Goal: Transaction & Acquisition: Purchase product/service

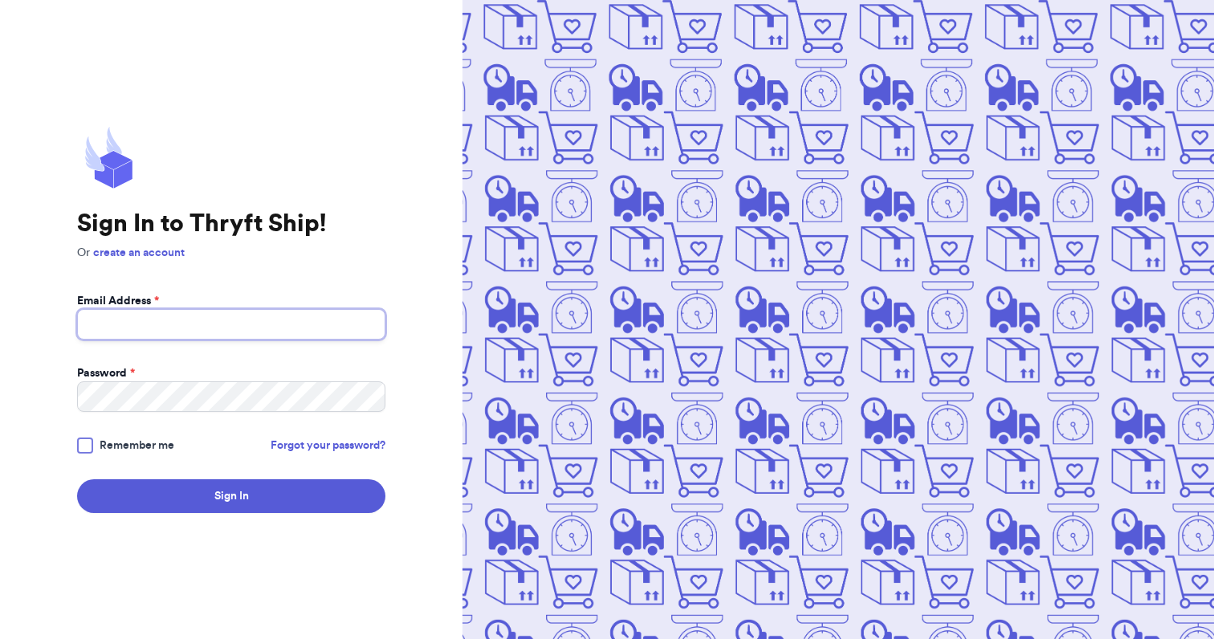
click at [334, 324] on input "Email Address *" at bounding box center [231, 324] width 308 height 31
type input "[EMAIL_ADDRESS][DOMAIN_NAME]"
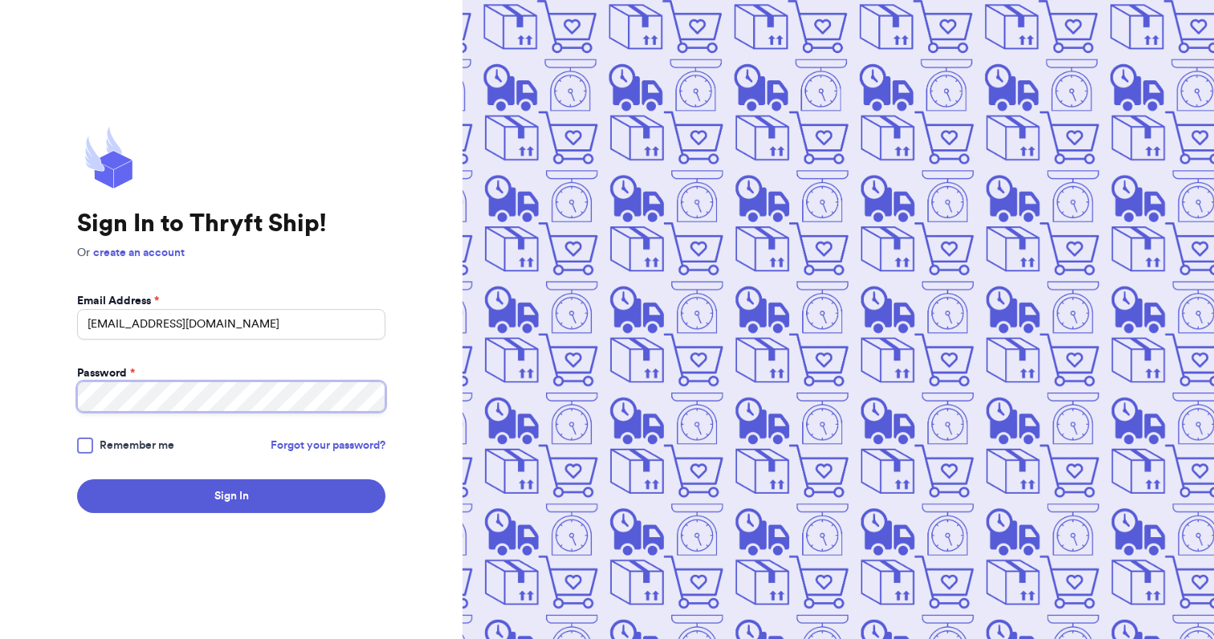
click at [77, 479] on button "Sign In" at bounding box center [231, 496] width 308 height 34
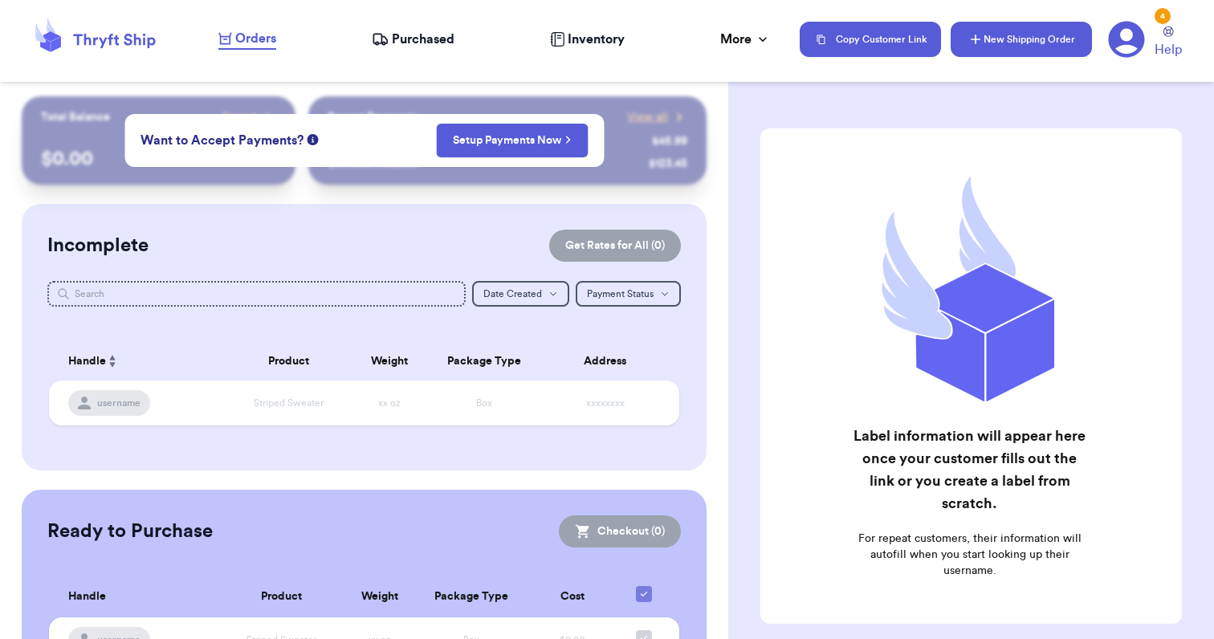
click at [1031, 45] on button "New Shipping Order" at bounding box center [1021, 39] width 141 height 35
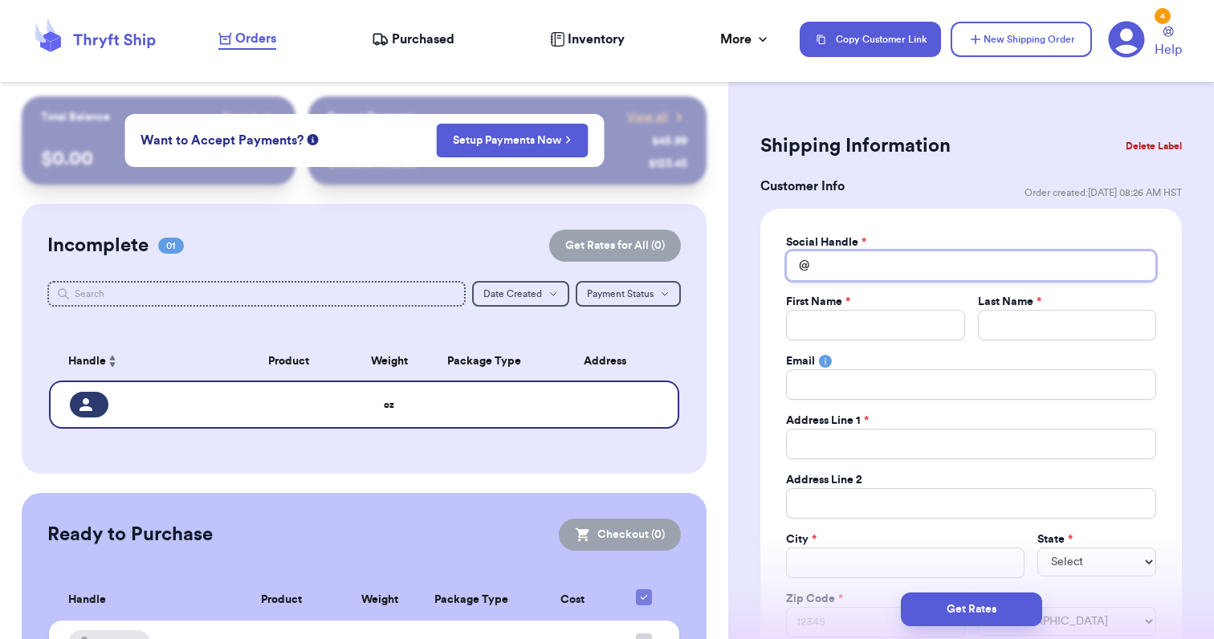
click at [893, 263] on input "Total Amount Paid" at bounding box center [971, 265] width 370 height 31
type input "k"
type input "ka"
type input "kat"
type input "[PERSON_NAME]"
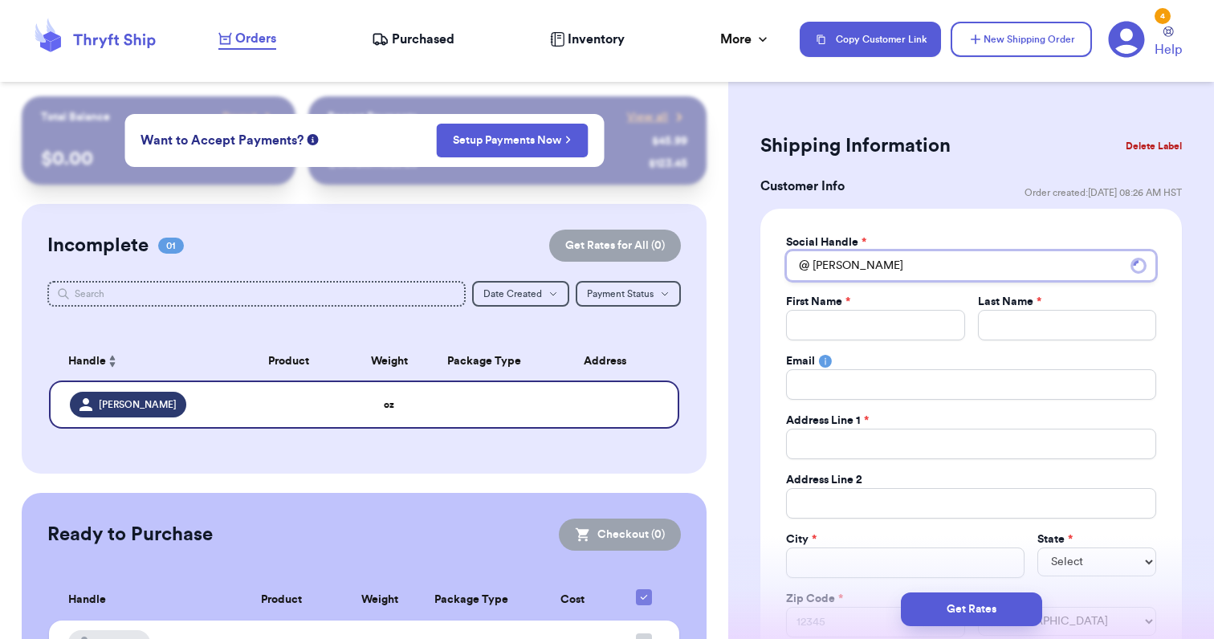
type input "katya"
type input "katyaa"
type input "katyaad"
type input "katyaada"
type input "katyaadao"
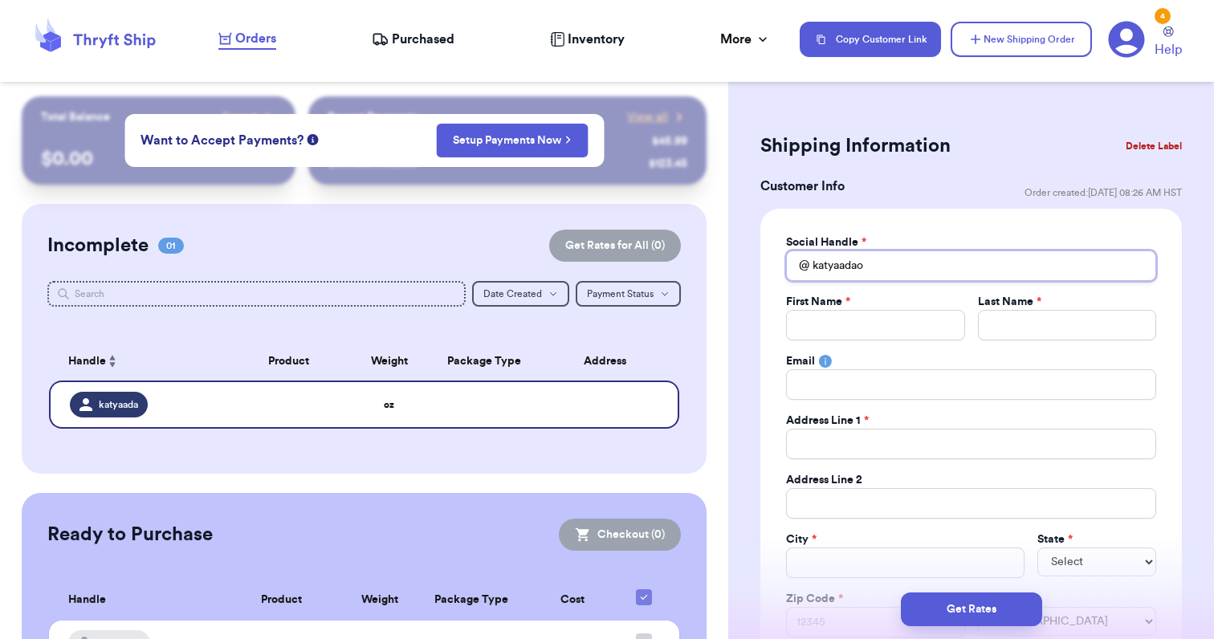
type input "katyaada"
type input "katyaad"
type input "katyaa"
type input "katya"
type input "katyad"
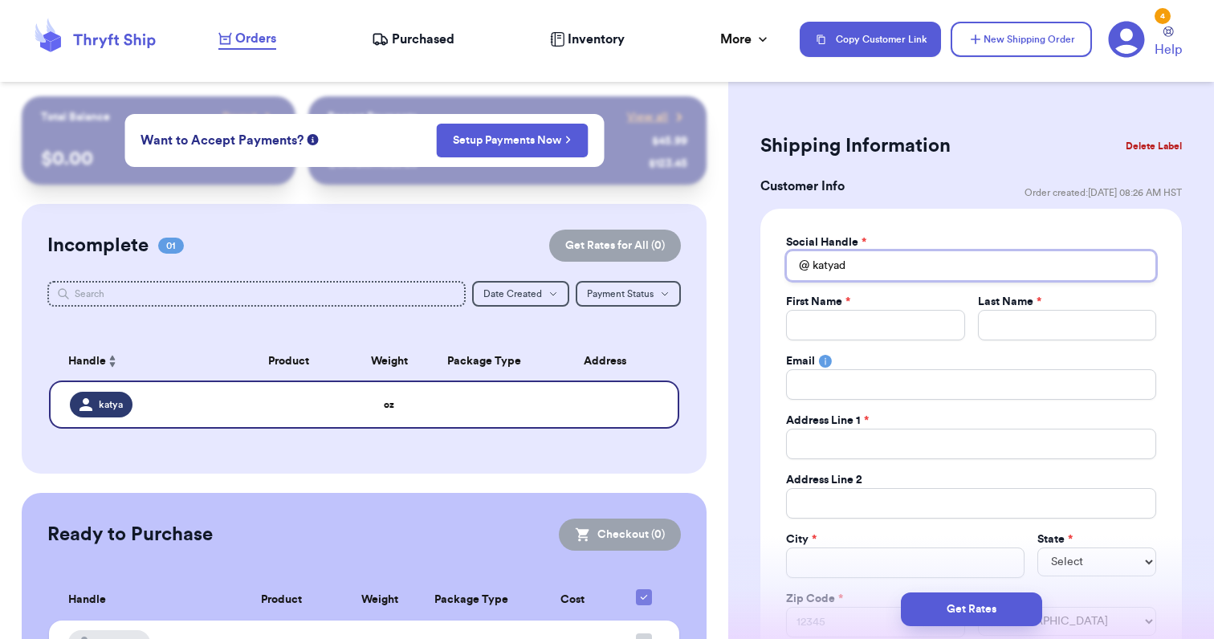
type input "katyada"
type input "katyadao"
type input "K"
type input "Ka"
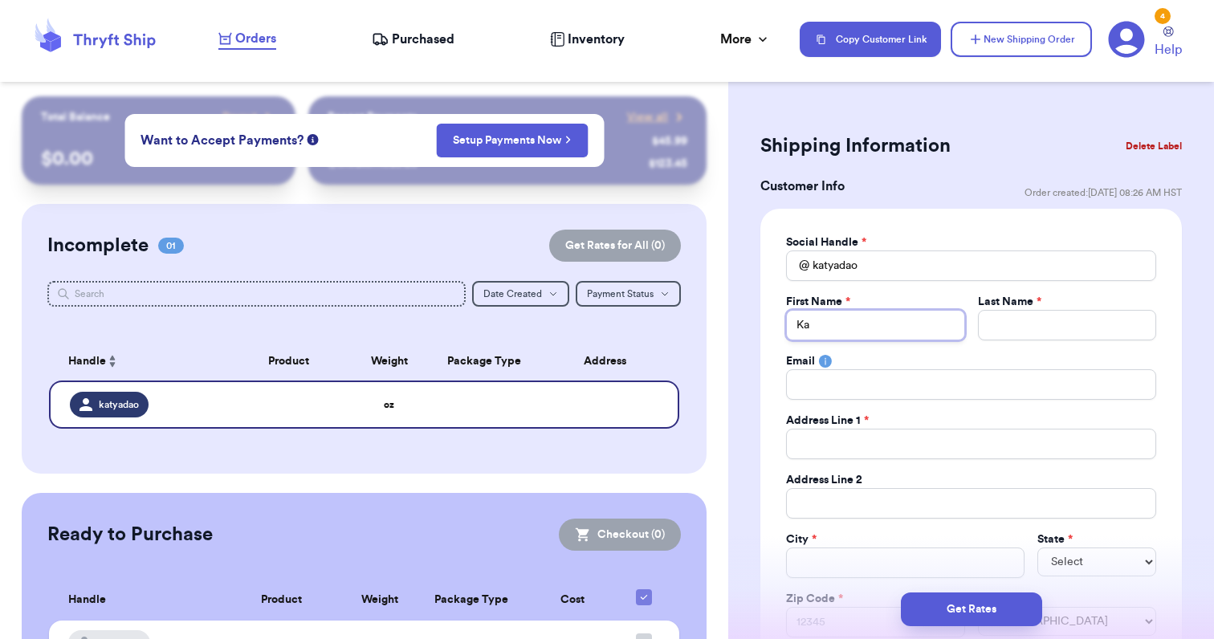
type input "Kat"
type input "Y"
type input "Ya"
type input "Yad"
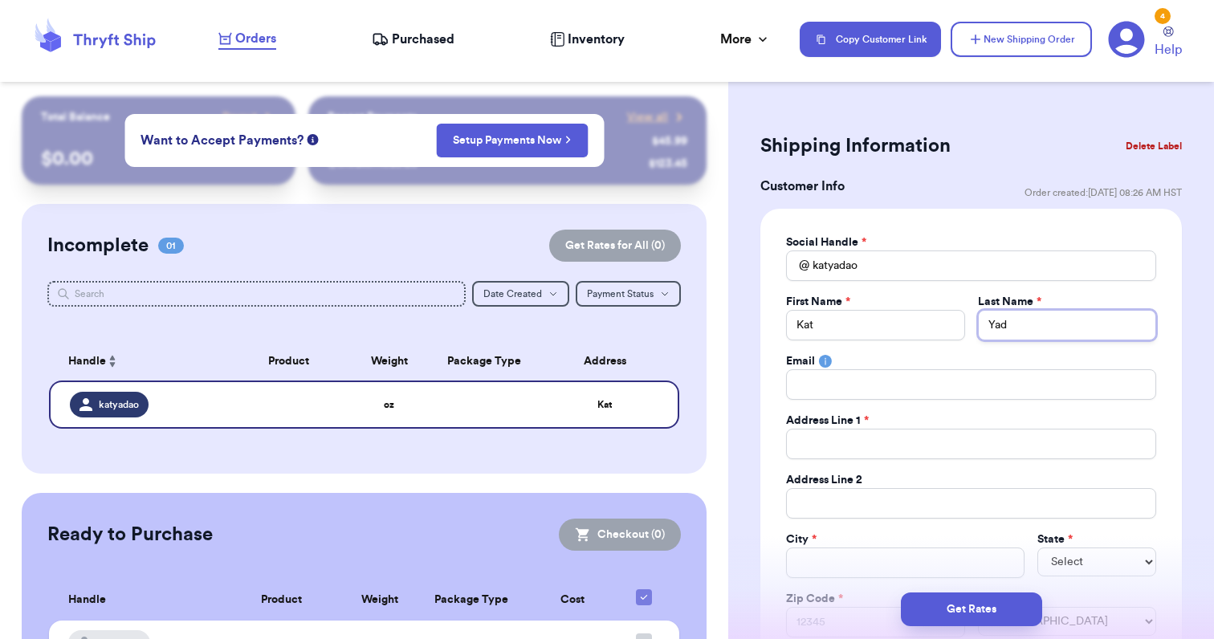
type input "Yado"
type input "Yadoa"
type input "Yado"
type input "Yad"
type input "Yada"
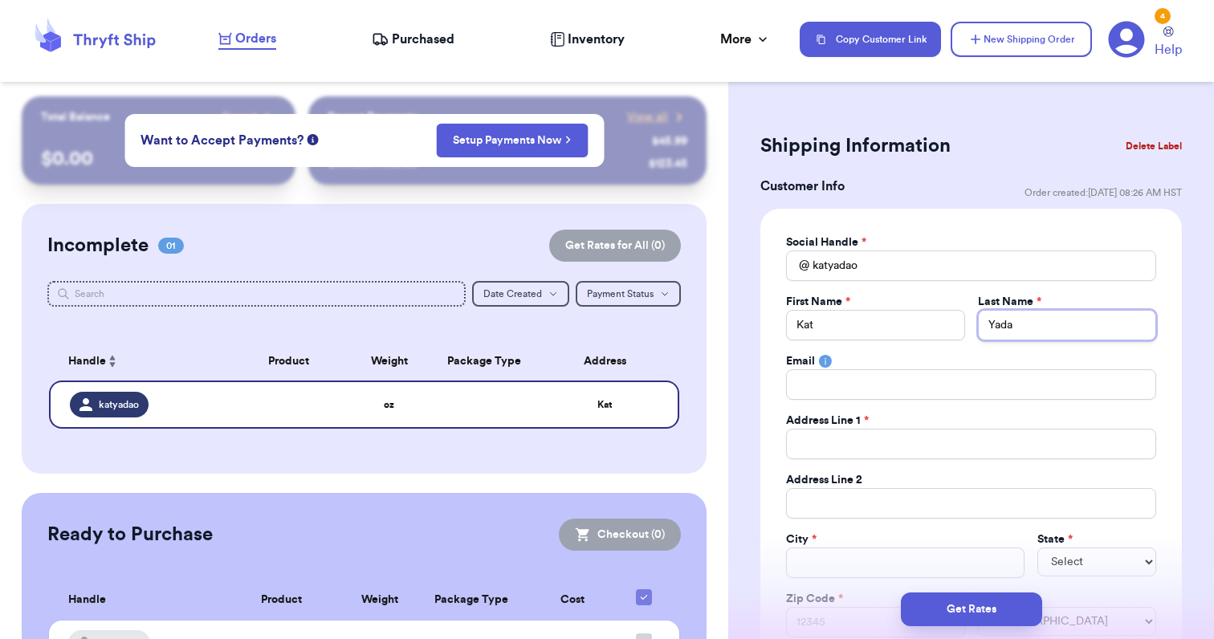
type input "[PERSON_NAME]"
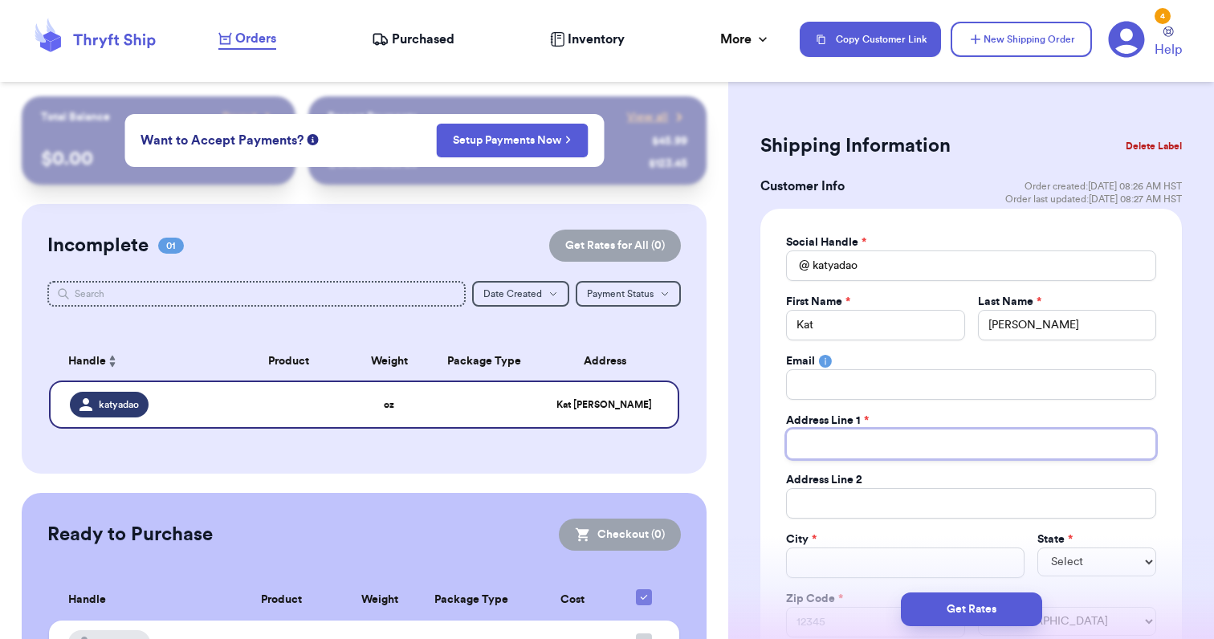
type input "2"
type input "27"
type input "278"
type input "2780"
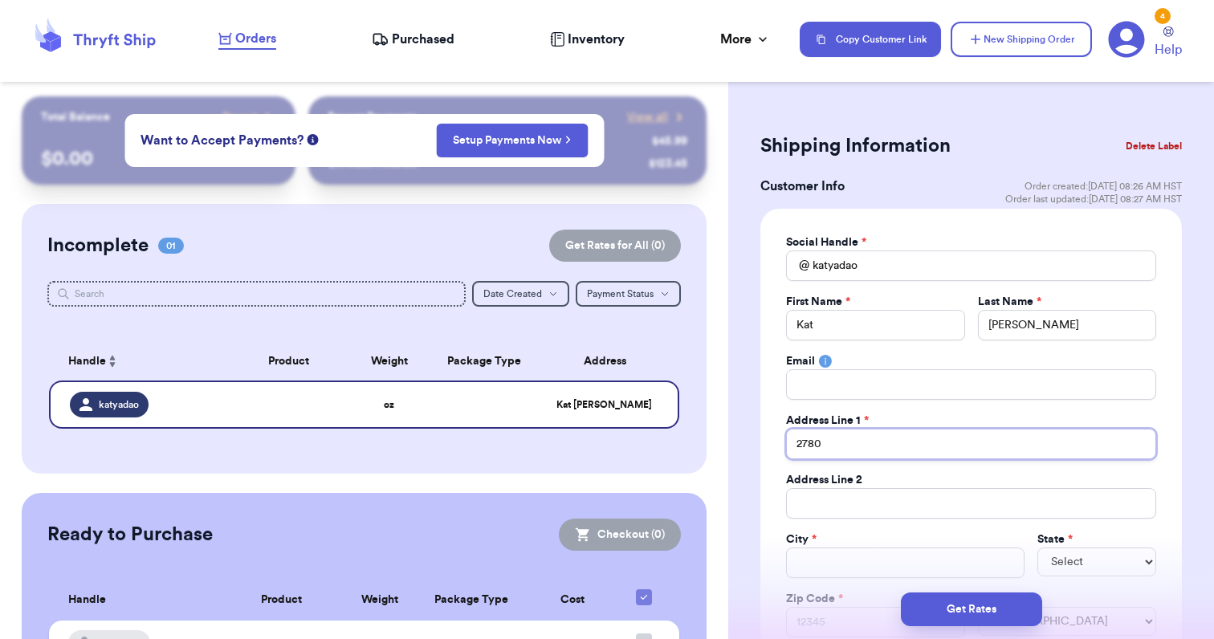
type input "2780 N"
type input "2780 N."
type input "2780 N. T"
type input "2780 N. Te"
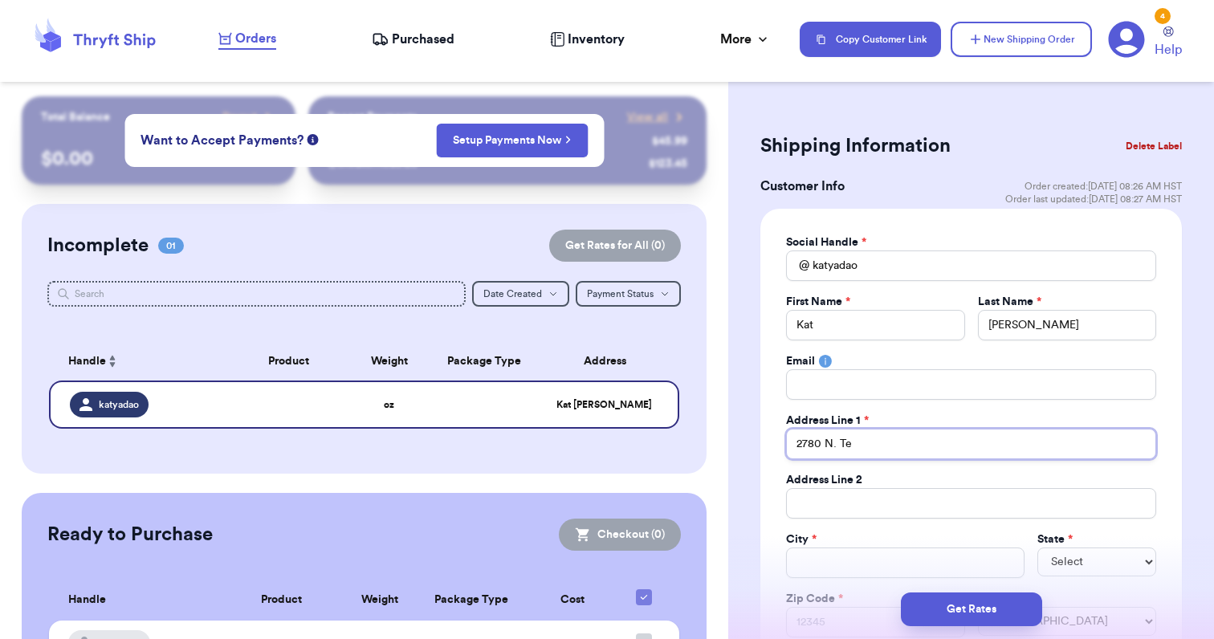
type input "2780 N. Tea"
type input "2780 N. Teax"
type input "2780 N. Tea"
type input "2780 N. Te"
type input "2780 N. Tex"
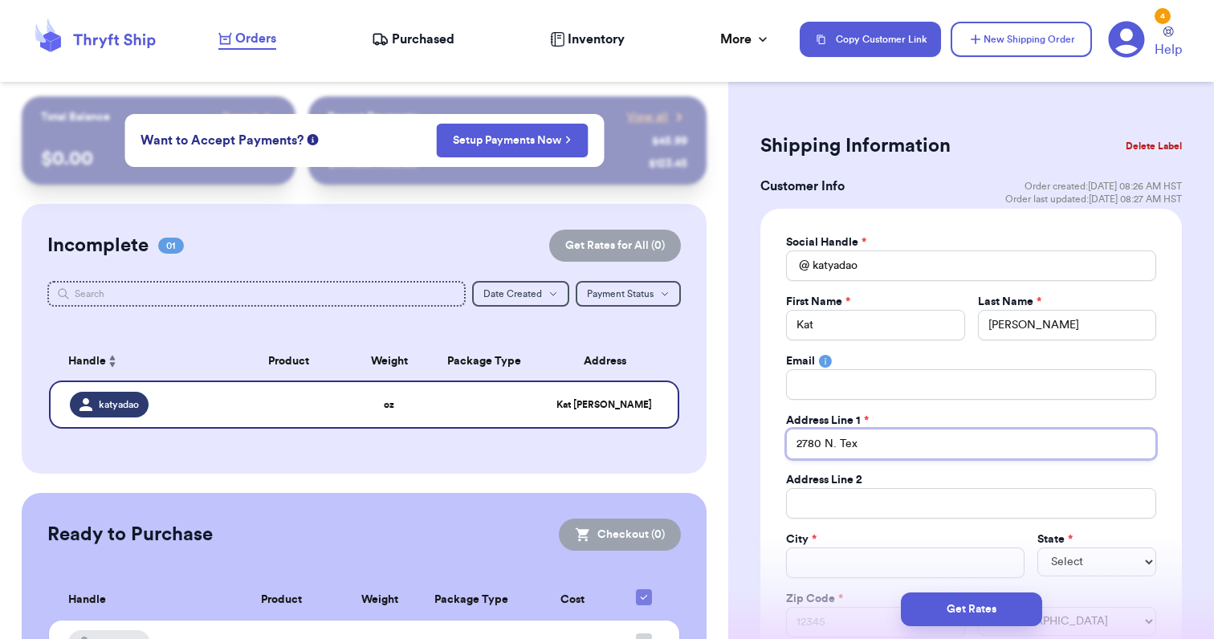
type input "2780 N. Texa"
type input "[STREET_ADDRESS][US_STATE]"
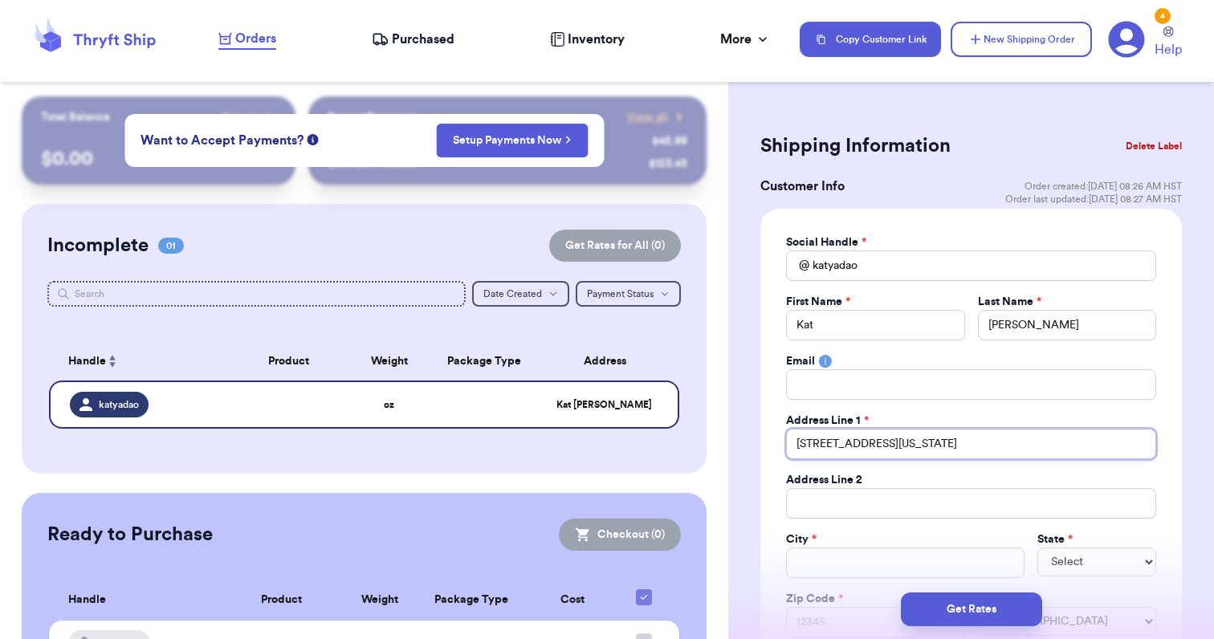
type input "[STREET_ADDRESS][US_STATE]"
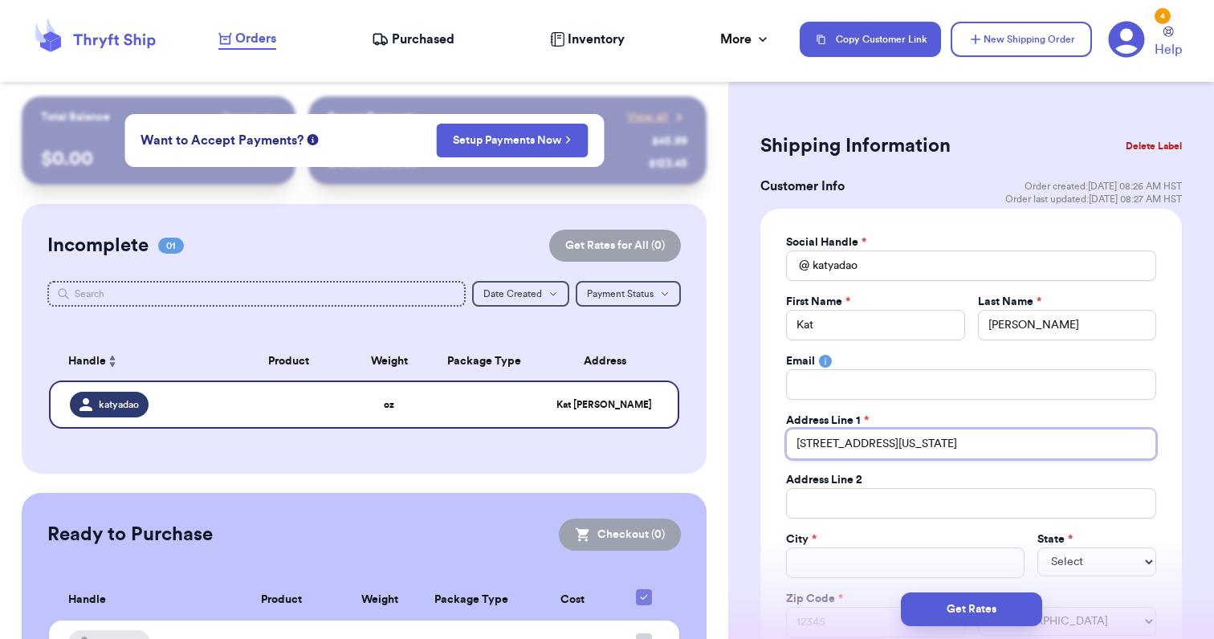
type input "[STREET_ADDRESS][US_STATE]"
click at [849, 567] on input "Total Amount Paid" at bounding box center [905, 563] width 238 height 31
type input "F"
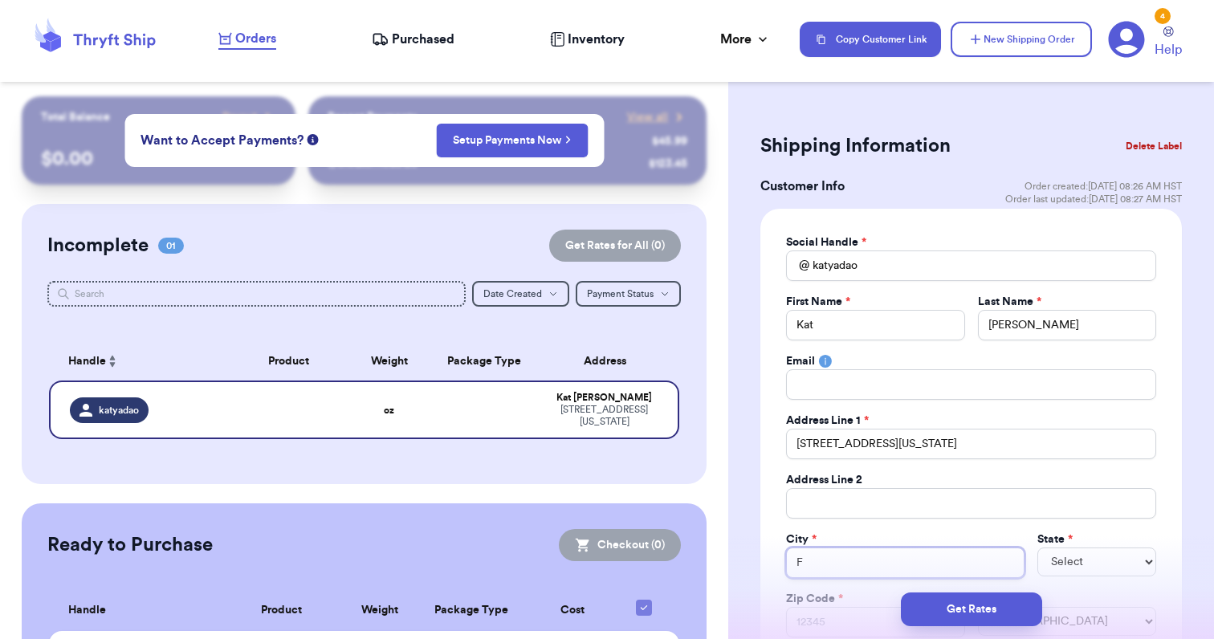
type input "Fa"
type input "Fai"
type input "Fair"
type input "Fairf"
type input "Fairfi"
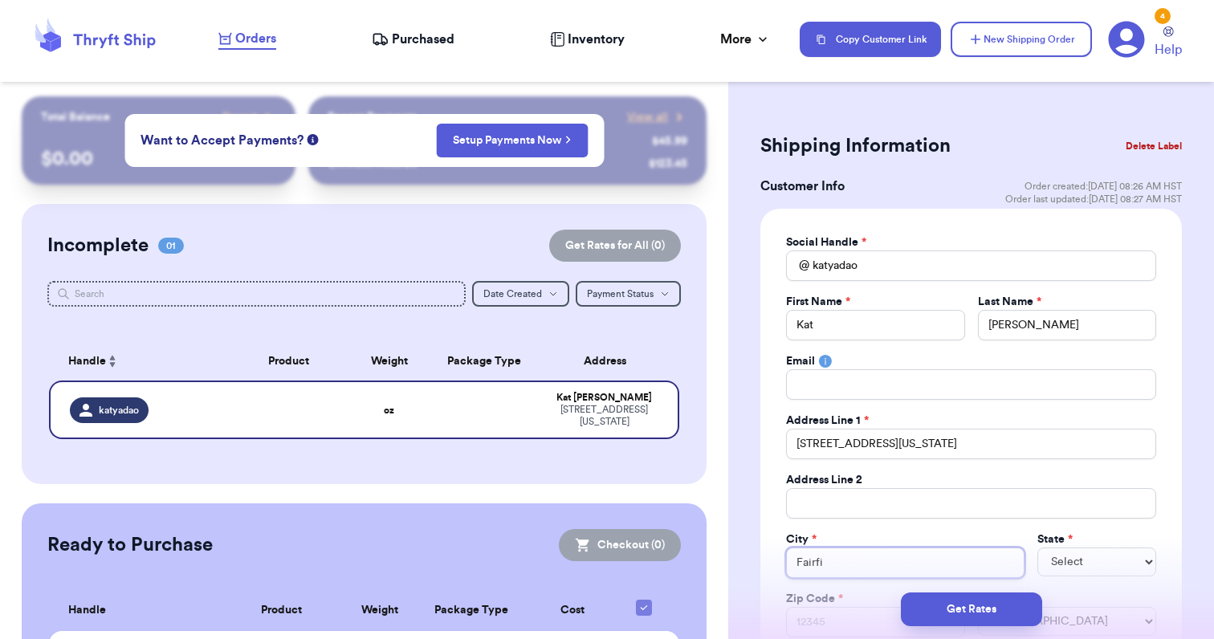
type input "Fairfie"
type input "Fairfiel"
type input "[GEOGRAPHIC_DATA]"
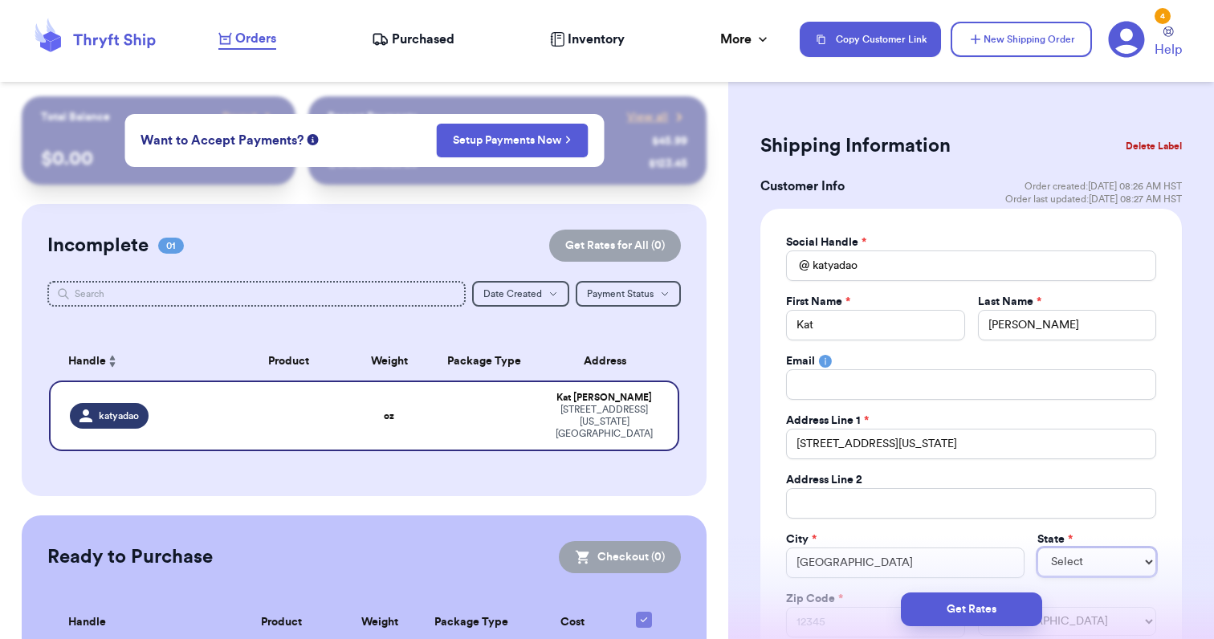
select select "CA"
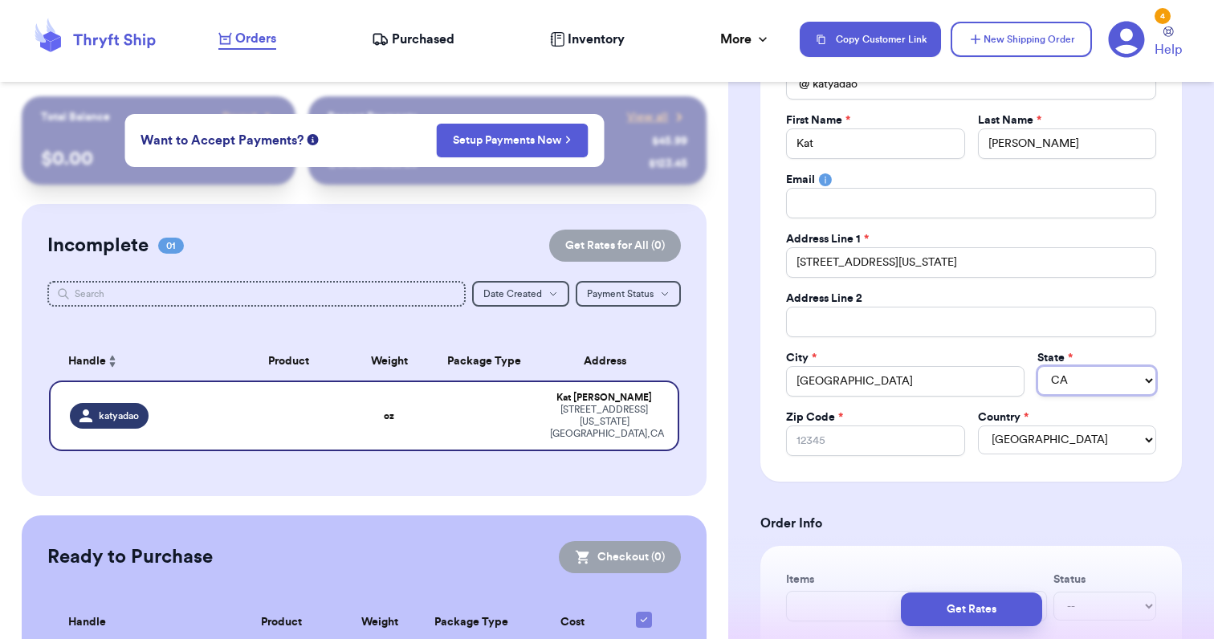
scroll to position [184, 0]
type input "9"
type input "94"
type input "945"
type input "9453"
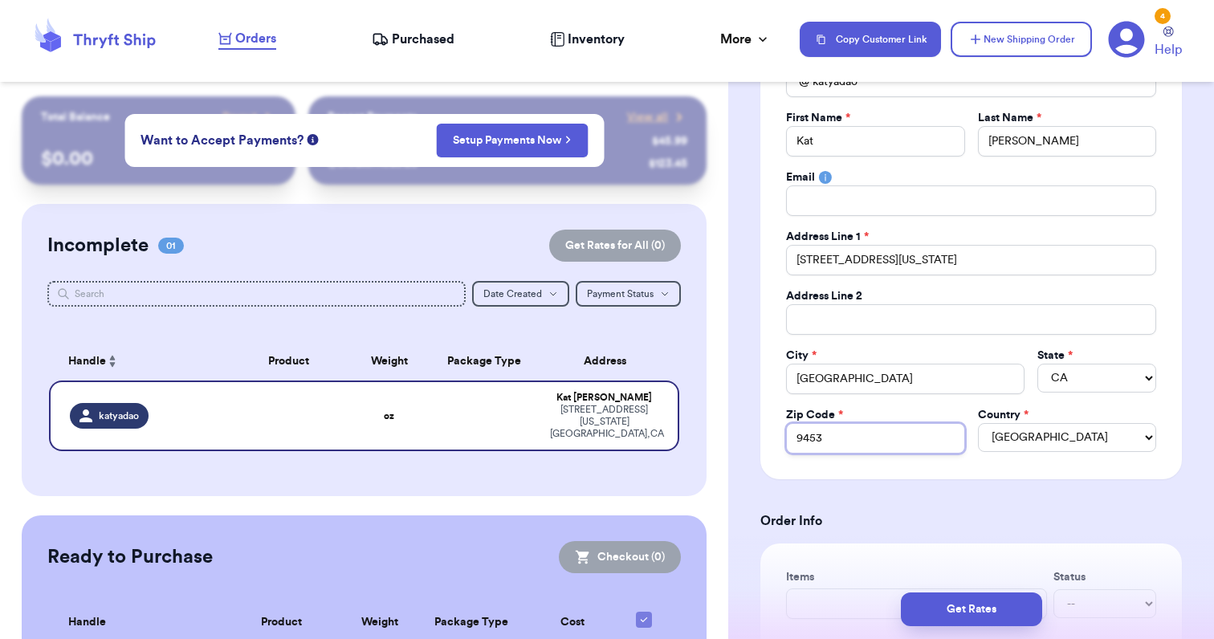
type input "94533"
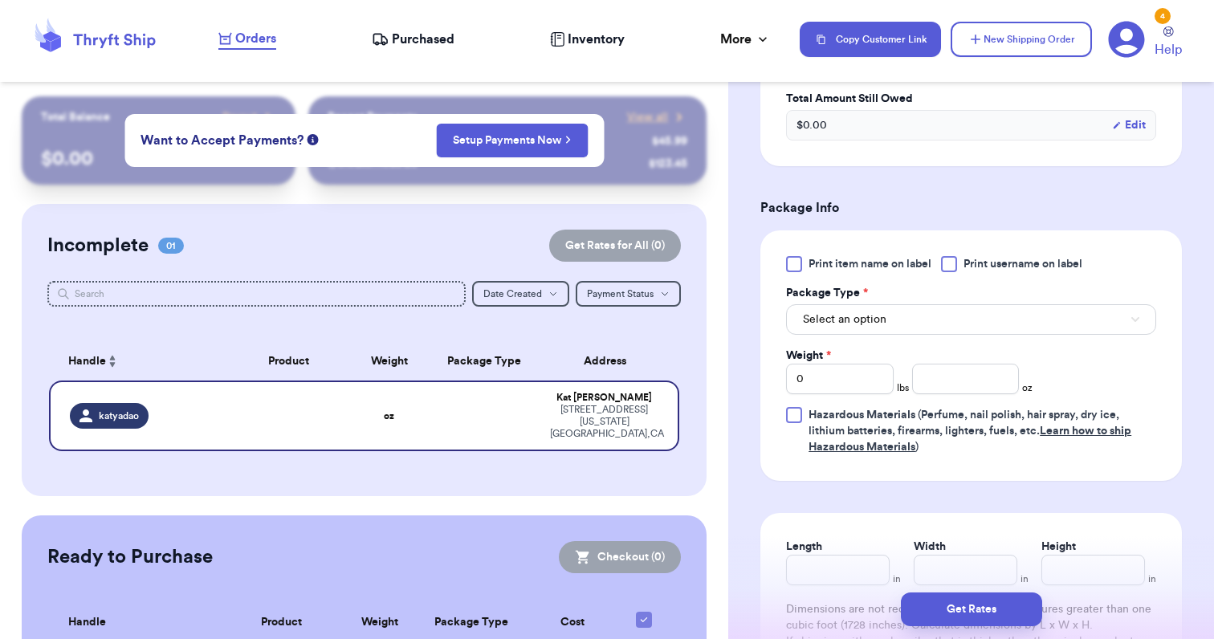
scroll to position [864, 0]
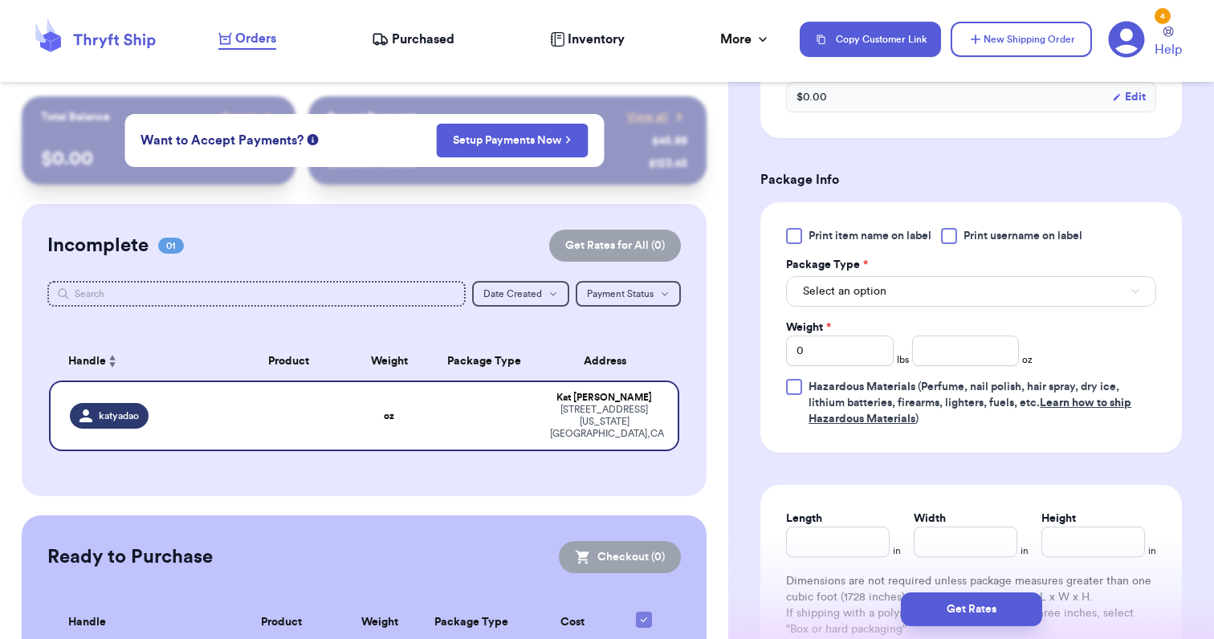
type input "94533"
click at [902, 291] on button "Select an option" at bounding box center [971, 291] width 370 height 31
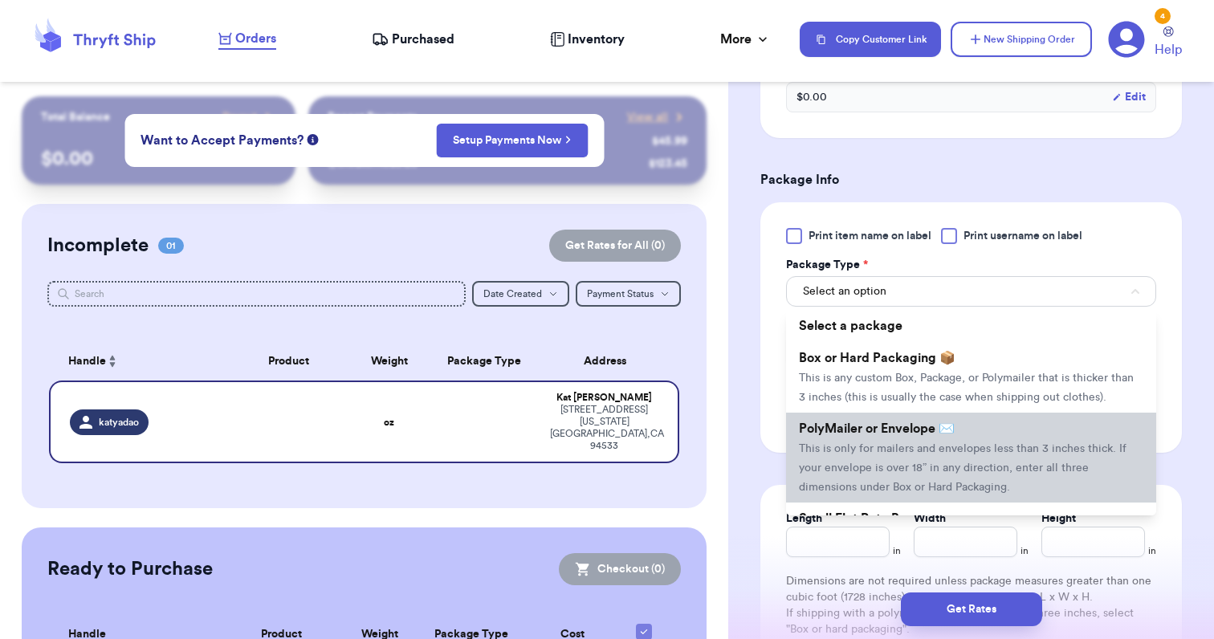
click at [865, 461] on li "PolyMailer or Envelope ✉️ This is only for mailers and envelopes less than 3 in…" at bounding box center [971, 458] width 370 height 90
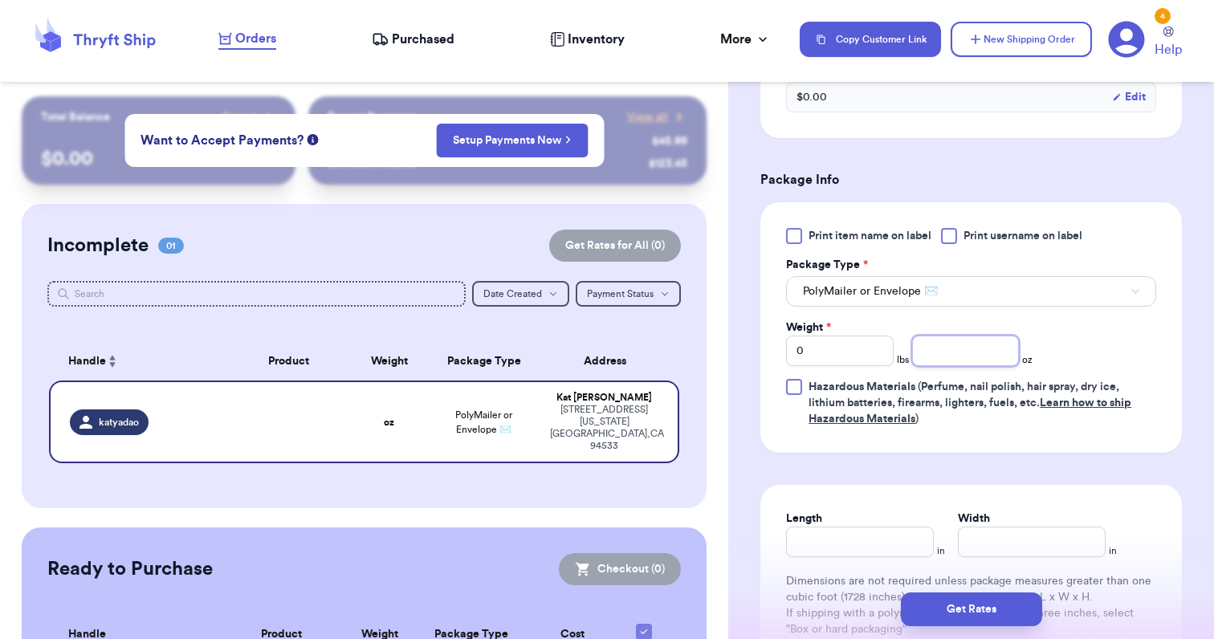
click at [986, 348] on input "number" at bounding box center [966, 351] width 108 height 31
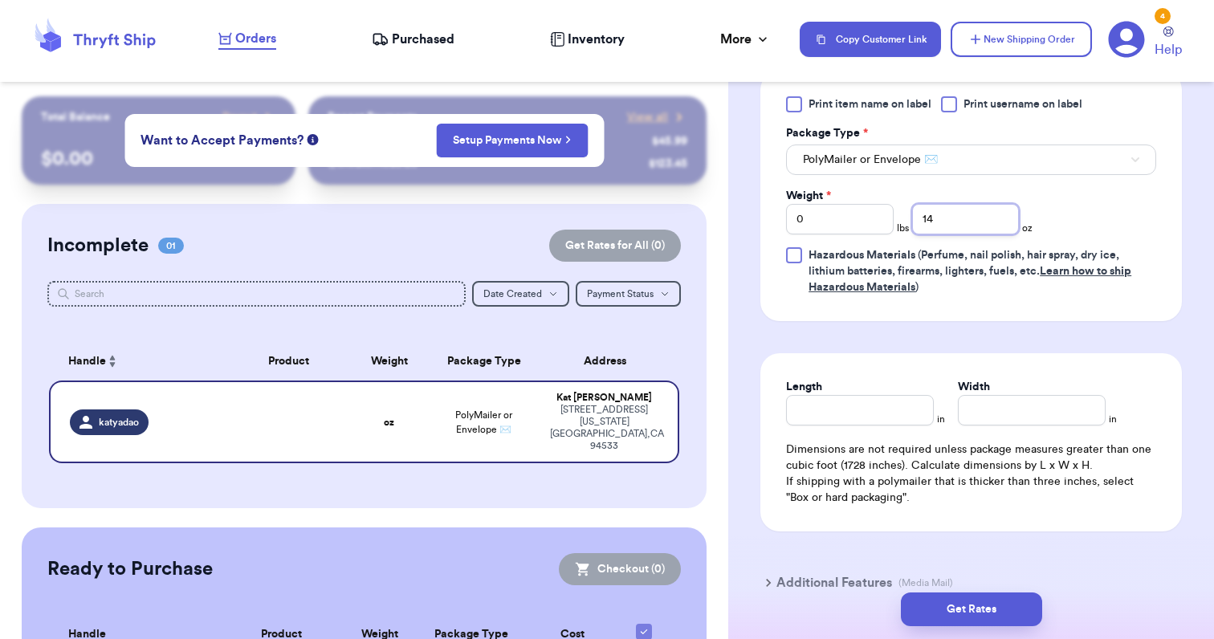
scroll to position [1028, 0]
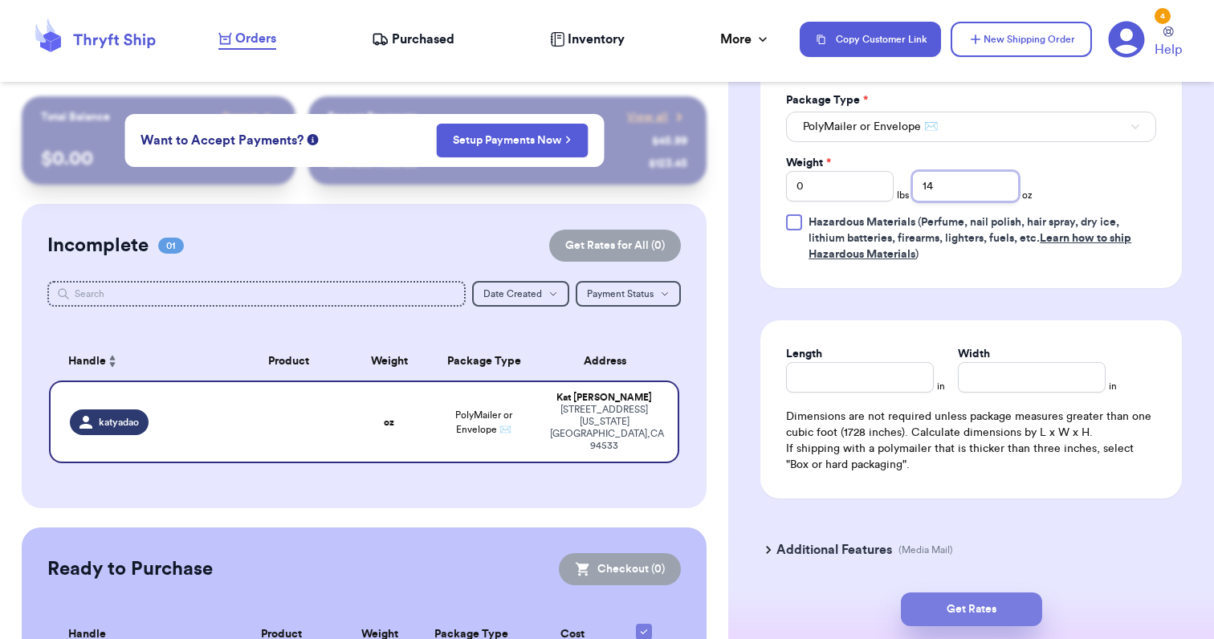
type input "14"
click at [969, 598] on button "Get Rates" at bounding box center [971, 609] width 141 height 34
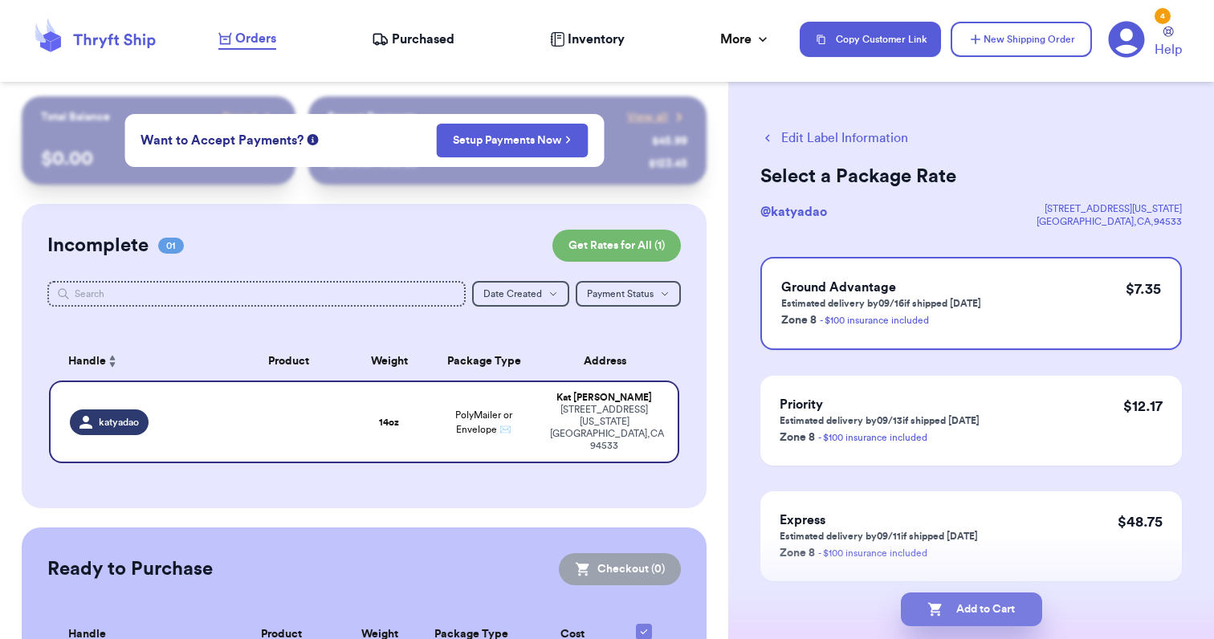
click at [988, 600] on button "Add to Cart" at bounding box center [971, 609] width 141 height 34
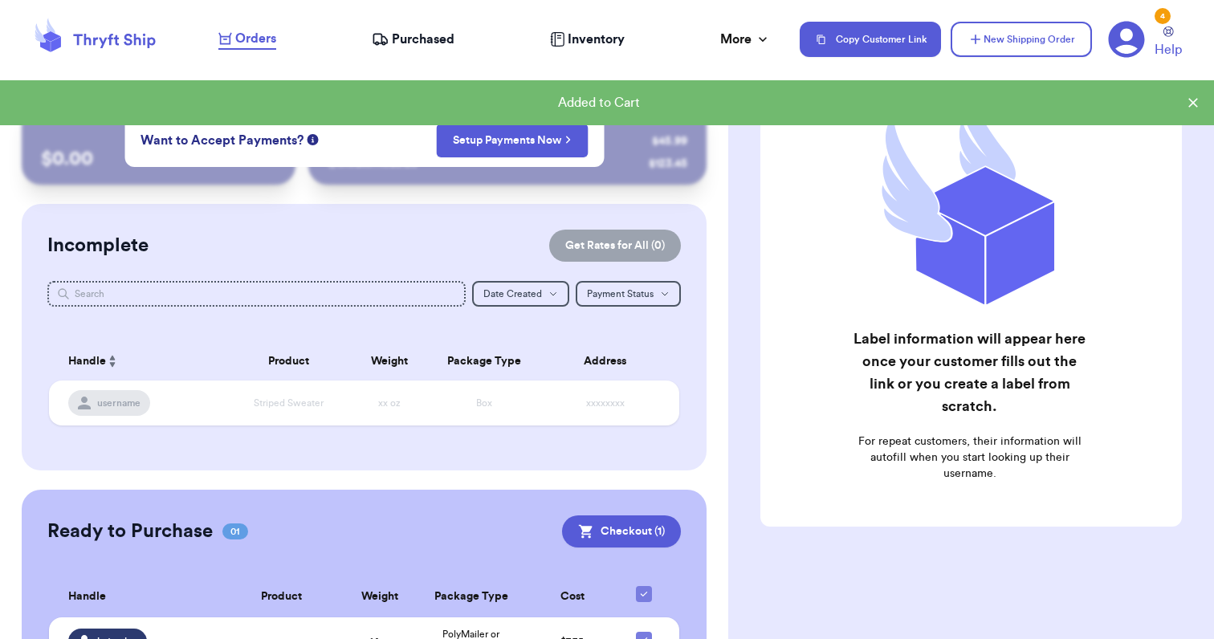
scroll to position [89, 0]
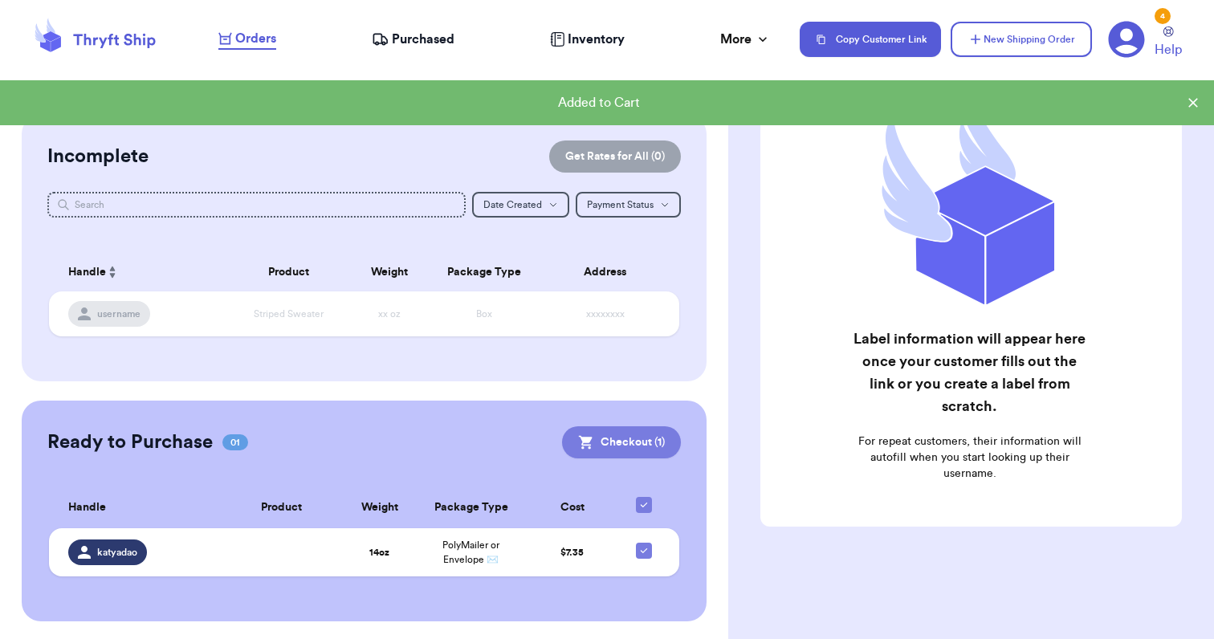
click at [605, 446] on button "Checkout ( 1 )" at bounding box center [621, 442] width 119 height 32
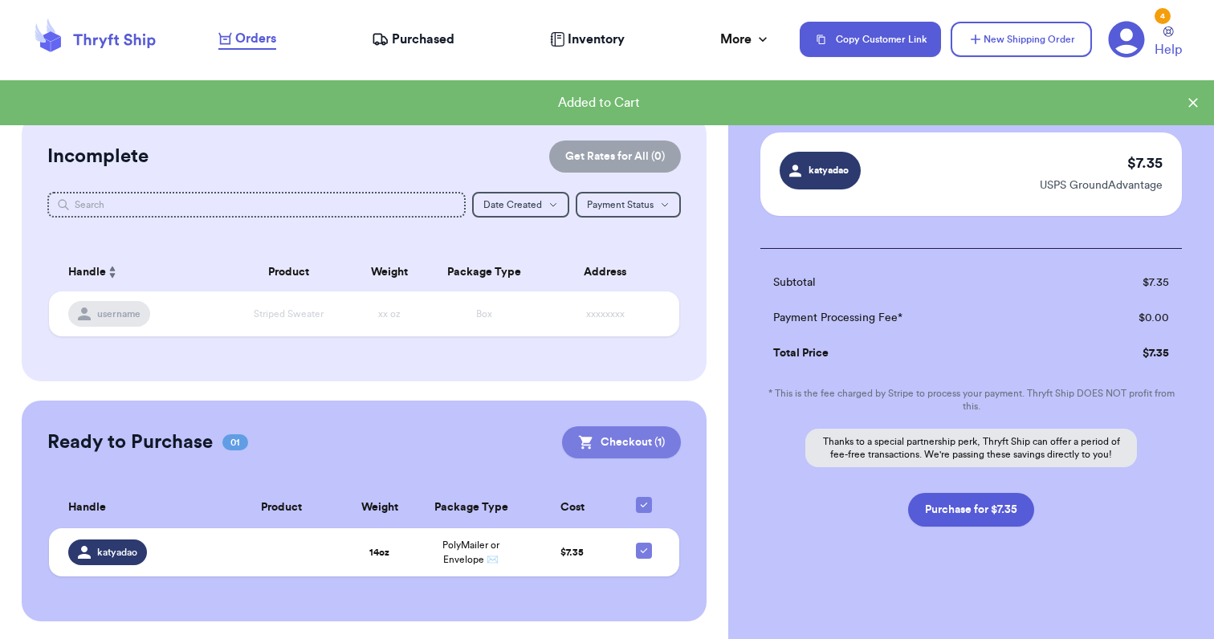
scroll to position [67, 0]
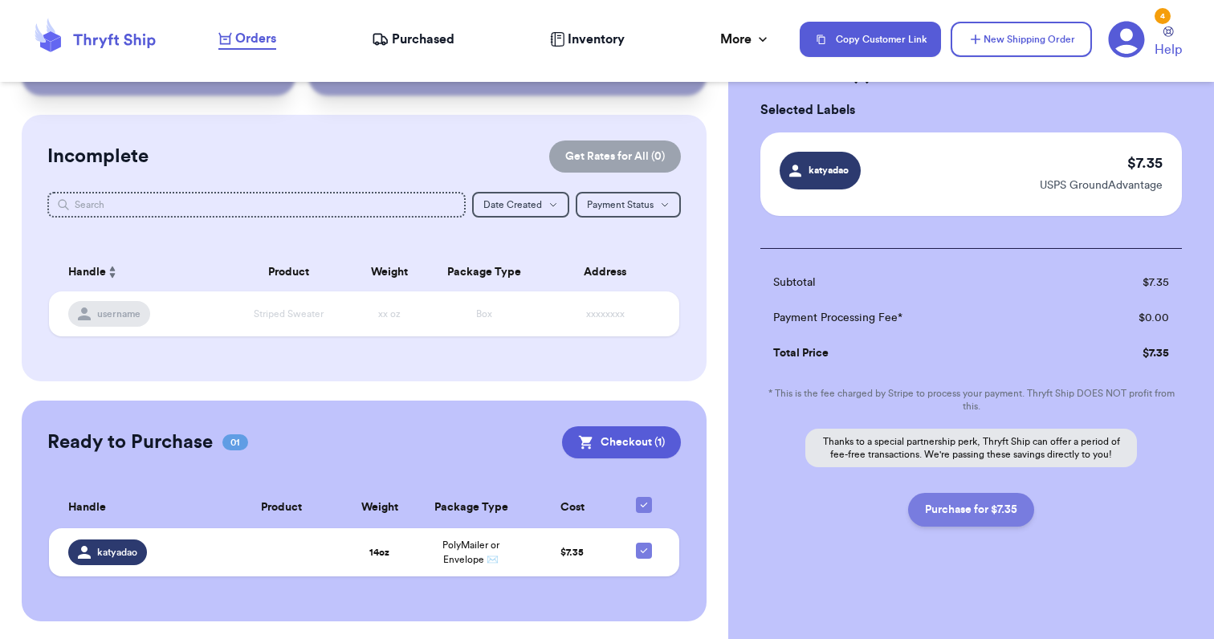
click at [983, 513] on button "Purchase for $7.35" at bounding box center [971, 510] width 126 height 34
checkbox input "false"
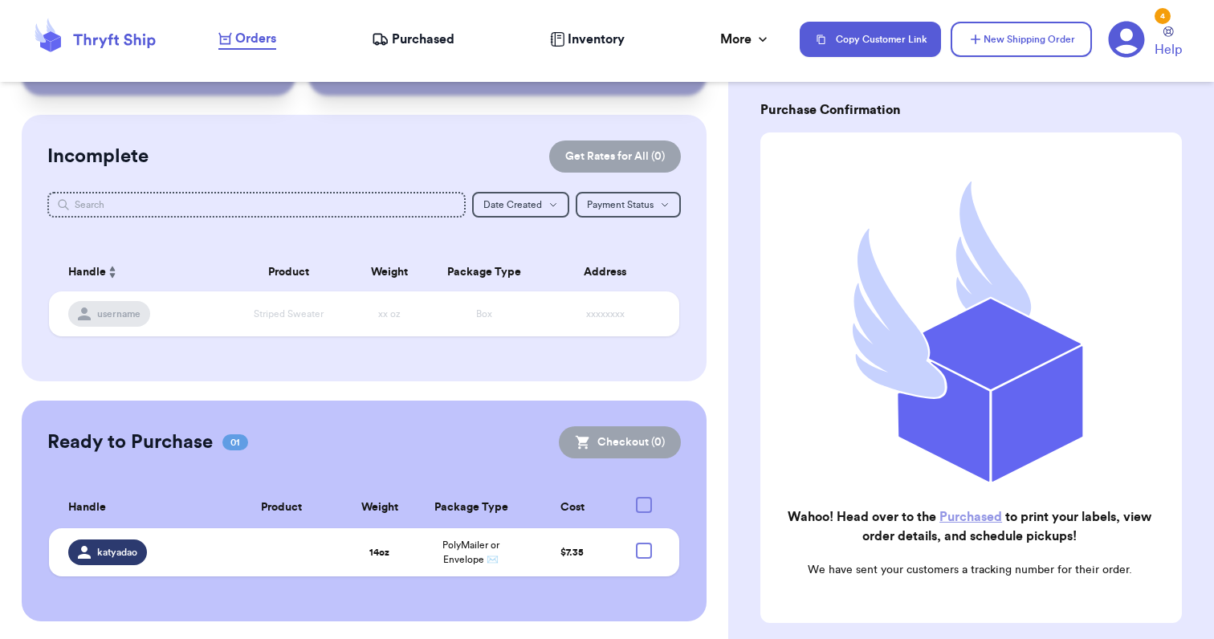
checkbox input "true"
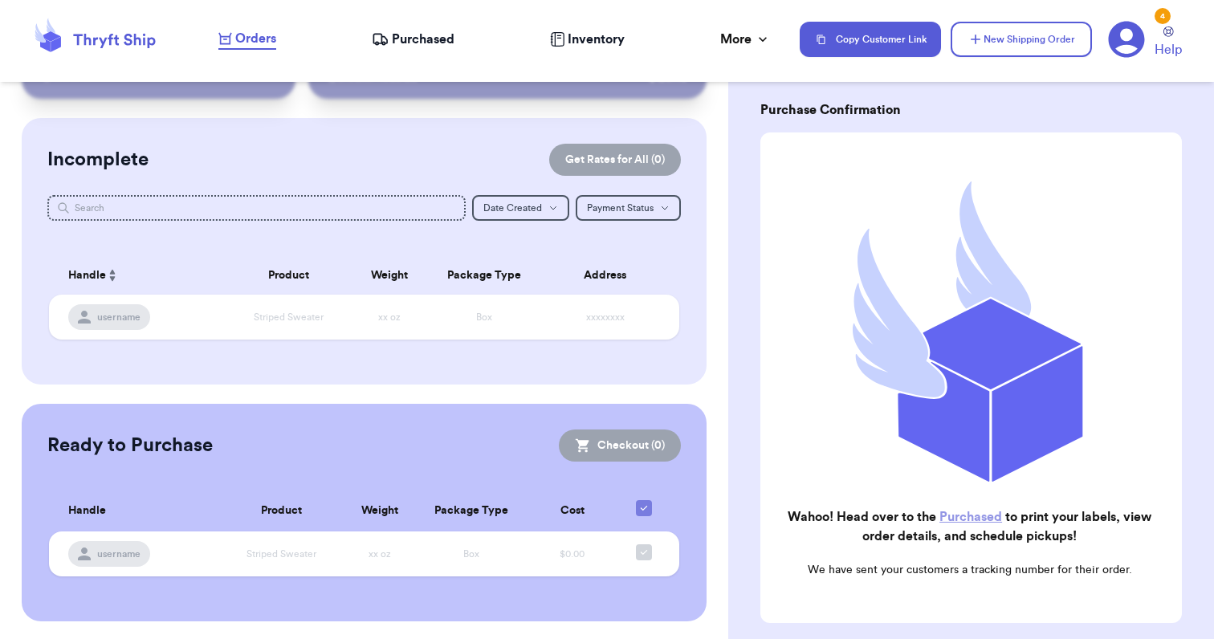
scroll to position [0, 0]
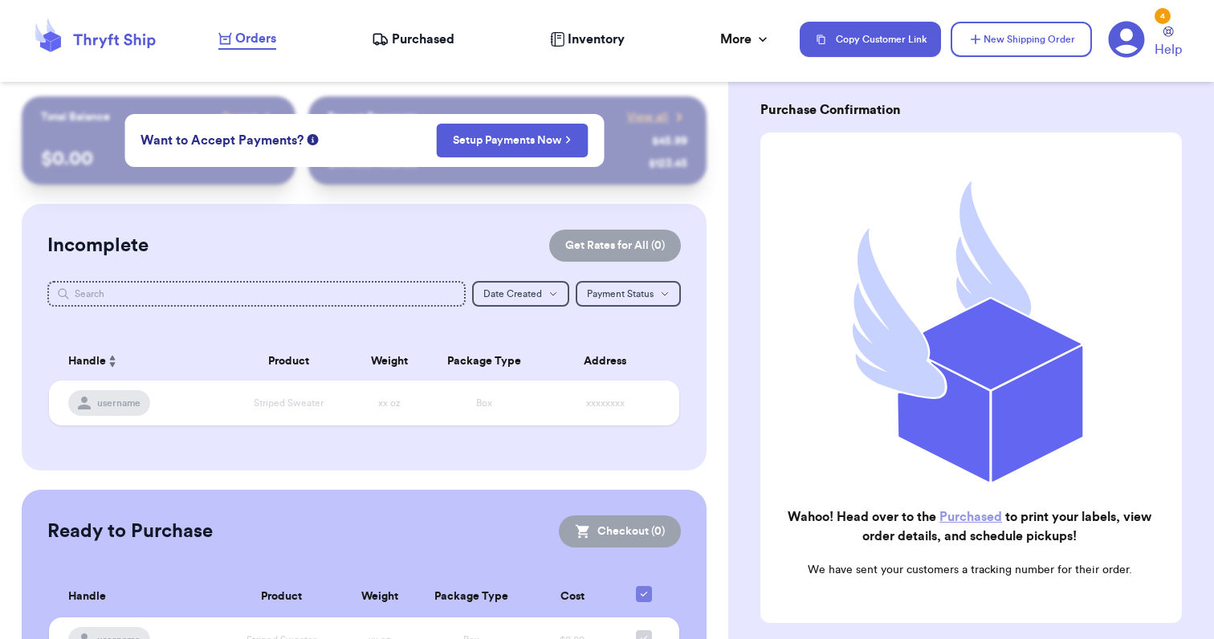
click at [391, 39] on div "Purchased" at bounding box center [413, 39] width 83 height 19
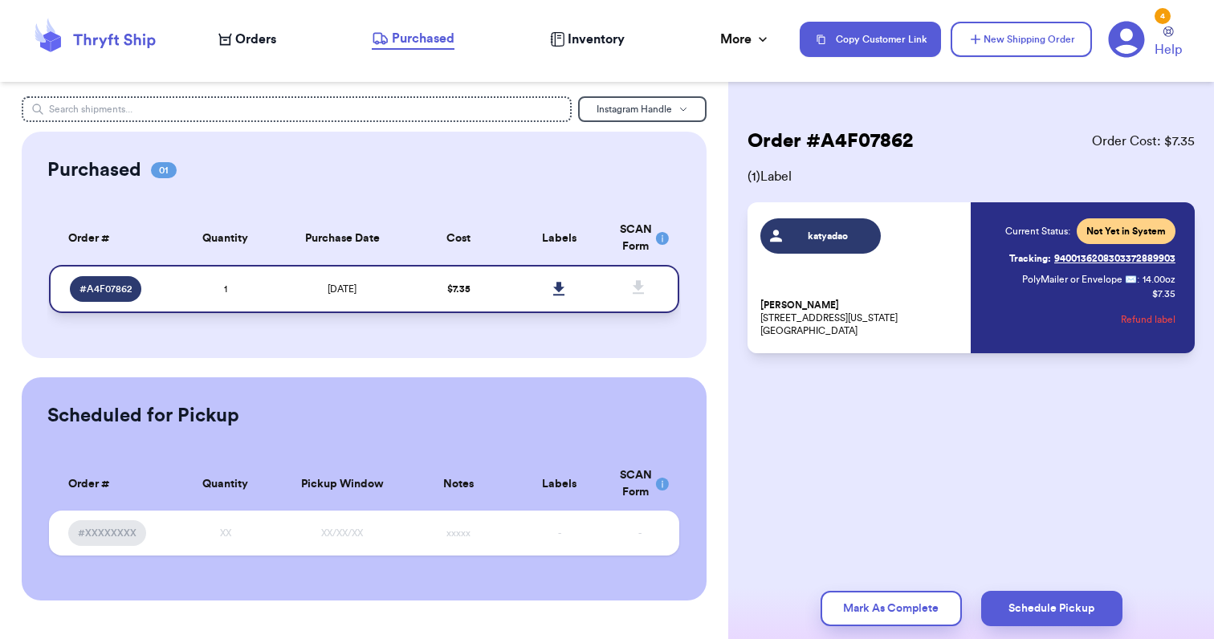
click at [560, 280] on link at bounding box center [559, 288] width 35 height 35
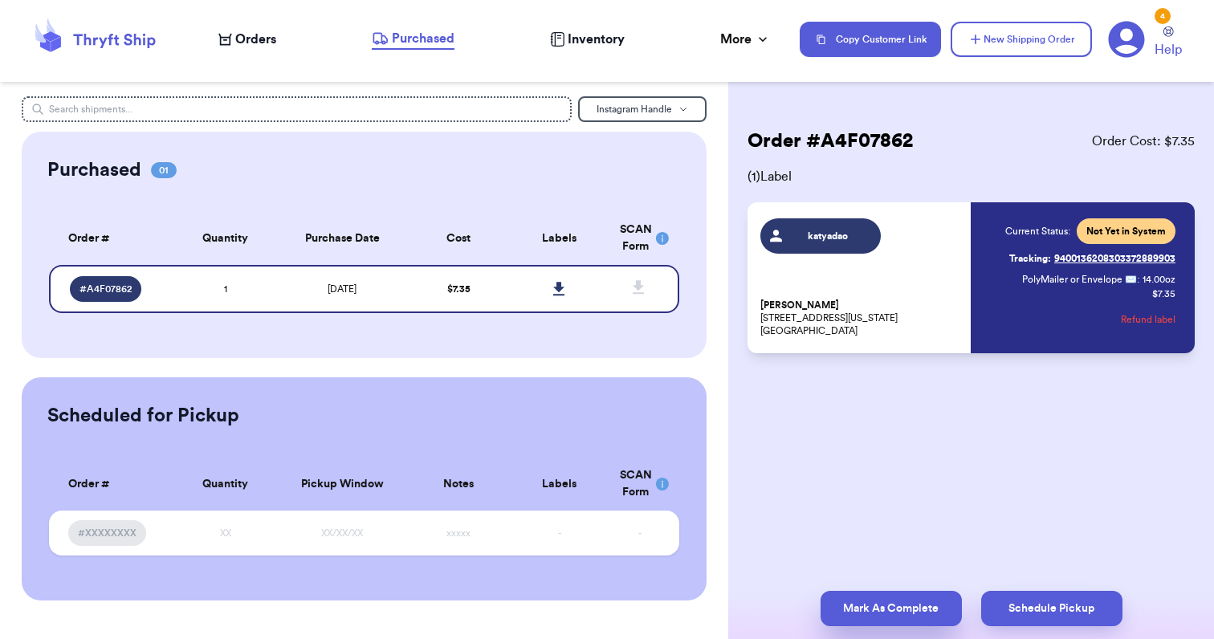
click at [884, 596] on button "Mark As Complete" at bounding box center [890, 608] width 141 height 35
